Goal: Find specific fact: Find specific fact

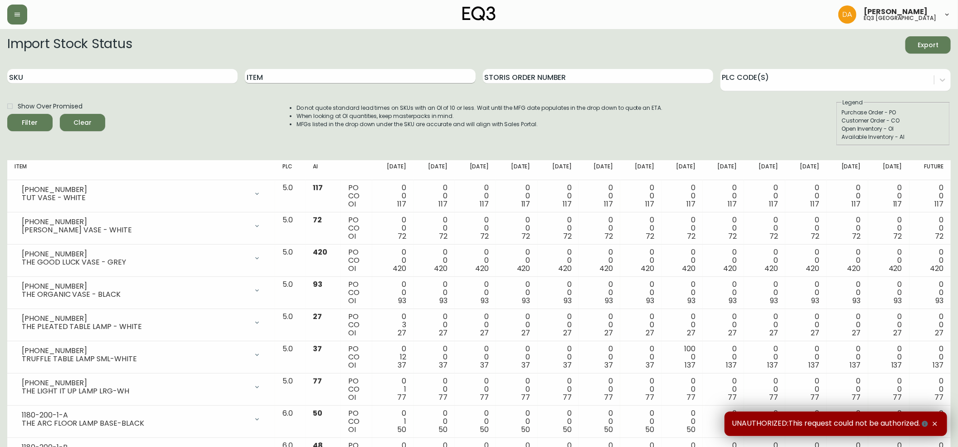
click at [274, 78] on input "Item" at bounding box center [360, 76] width 230 height 15
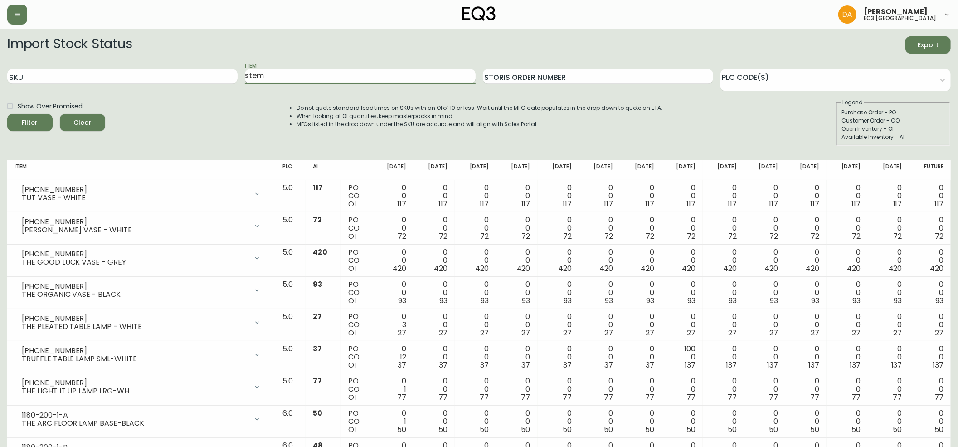
type input "stem"
click at [7, 114] on button "Filter" at bounding box center [29, 122] width 45 height 17
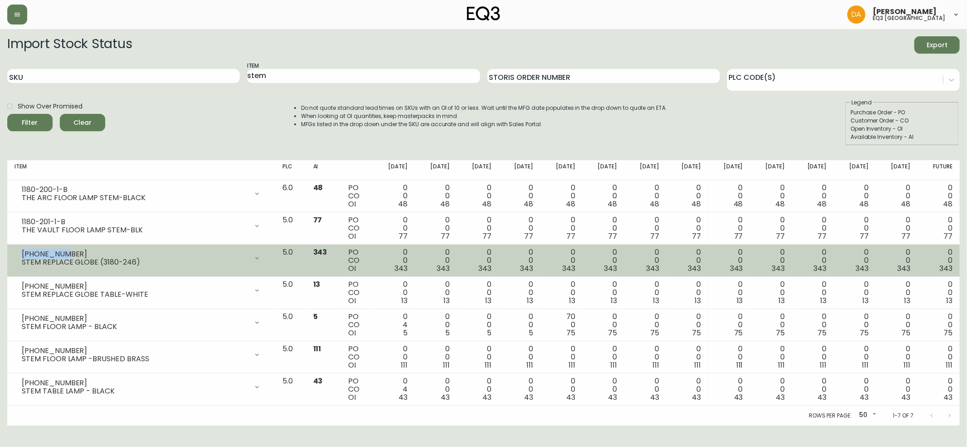
drag, startPoint x: 63, startPoint y: 253, endPoint x: 9, endPoint y: 253, distance: 53.5
click at [9, 253] on td "[PHONE_NUMBER] STEM REPLACE GLOBE (3180-246) Opening Balance 343 ( [DATE] ) Ava…" at bounding box center [141, 260] width 268 height 32
copy div "[PHONE_NUMBER]"
